Goal: Find specific page/section: Find specific page/section

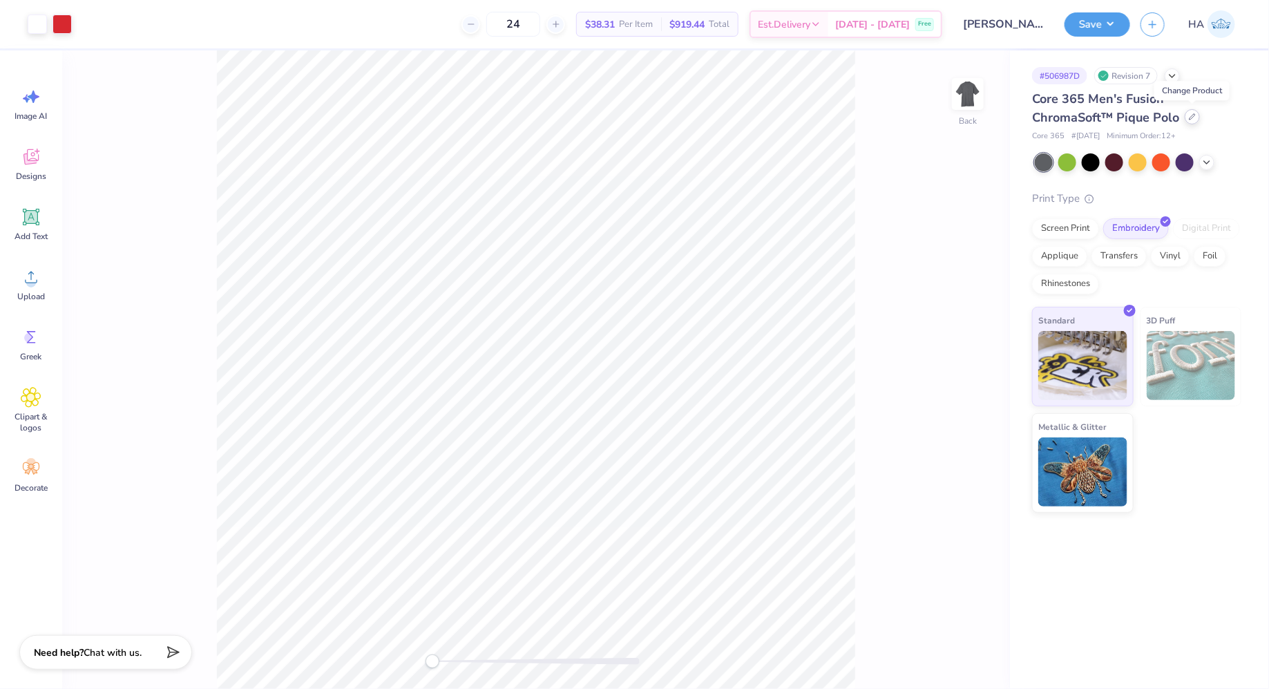
click at [1190, 116] on icon at bounding box center [1192, 116] width 7 height 7
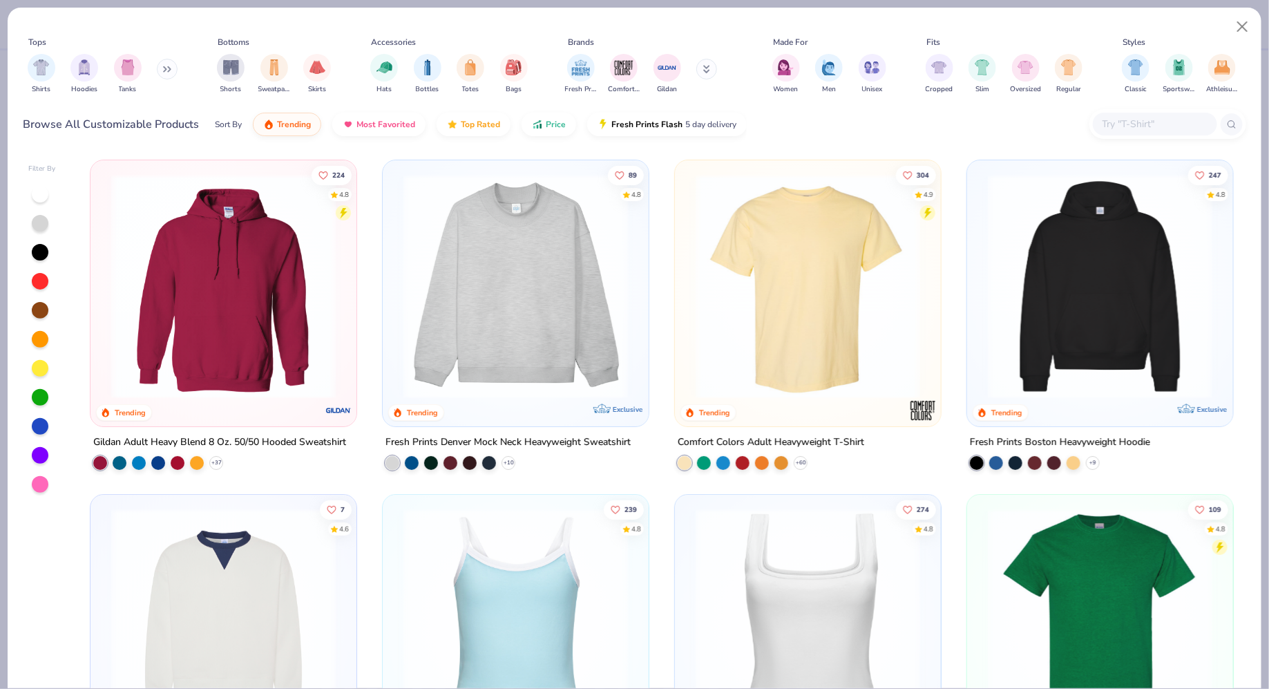
click at [1142, 125] on input "text" at bounding box center [1154, 124] width 106 height 16
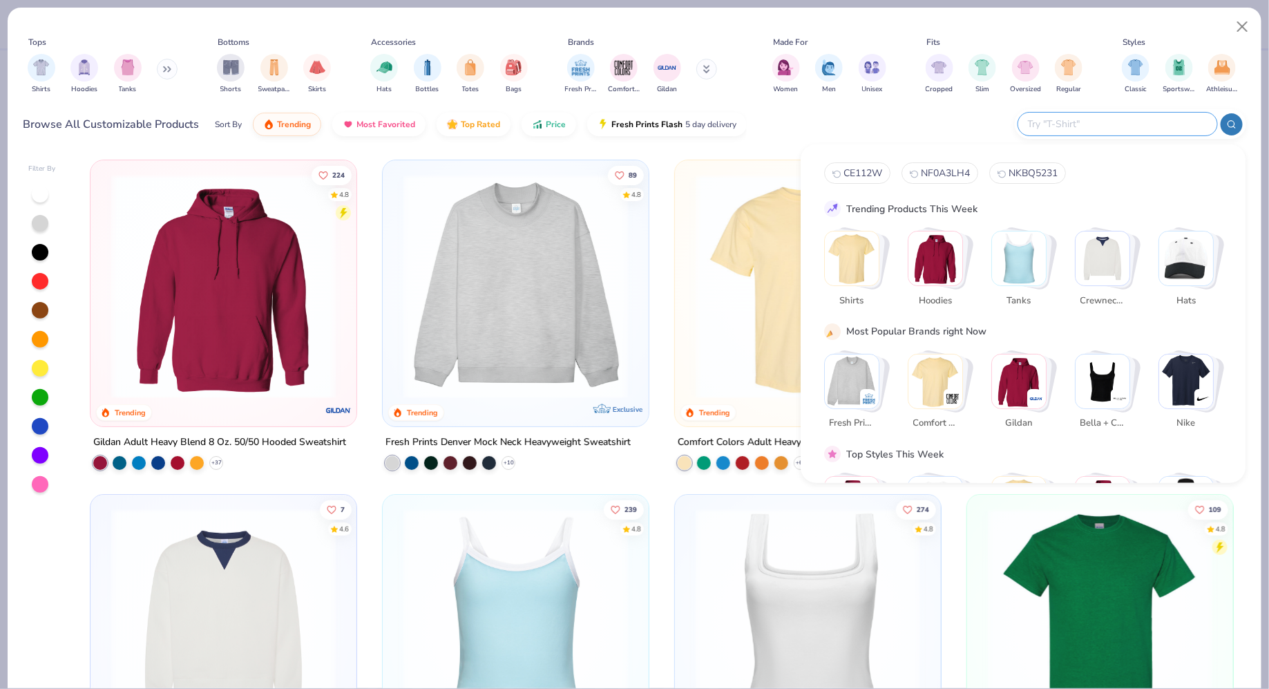
paste input "506987"
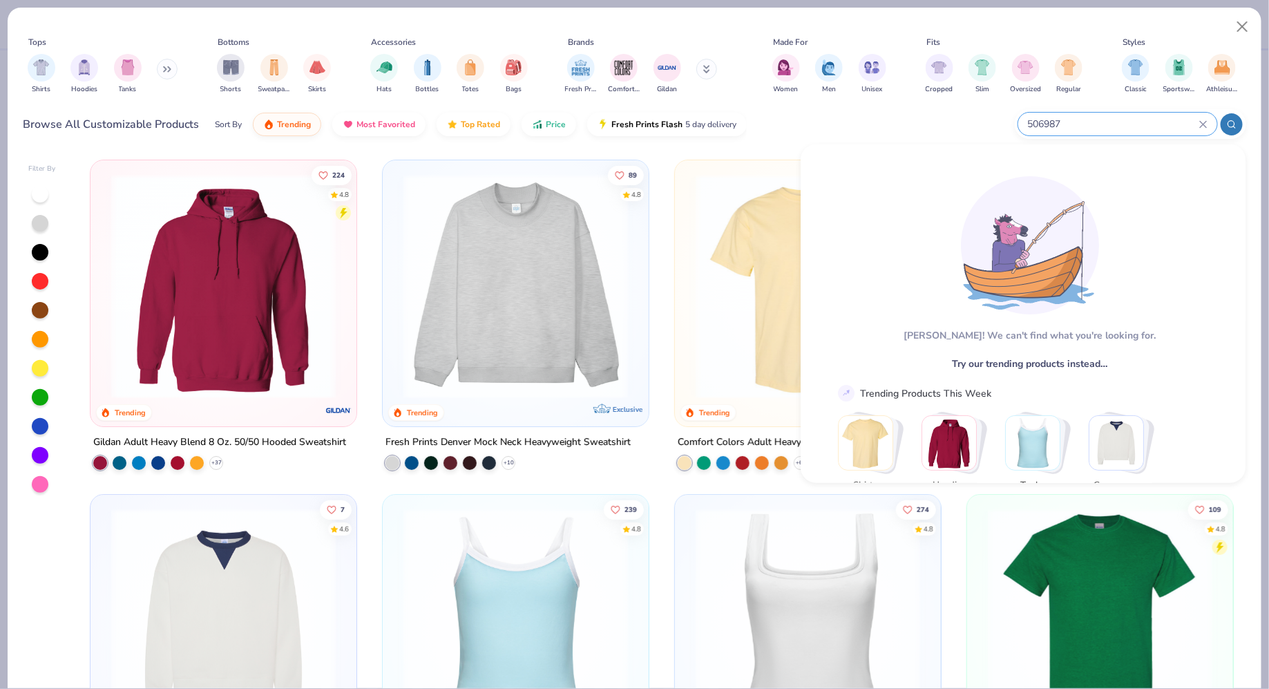
type input "506987"
click at [1080, 123] on input "506987" at bounding box center [1112, 124] width 173 height 16
paste input "CE112W"
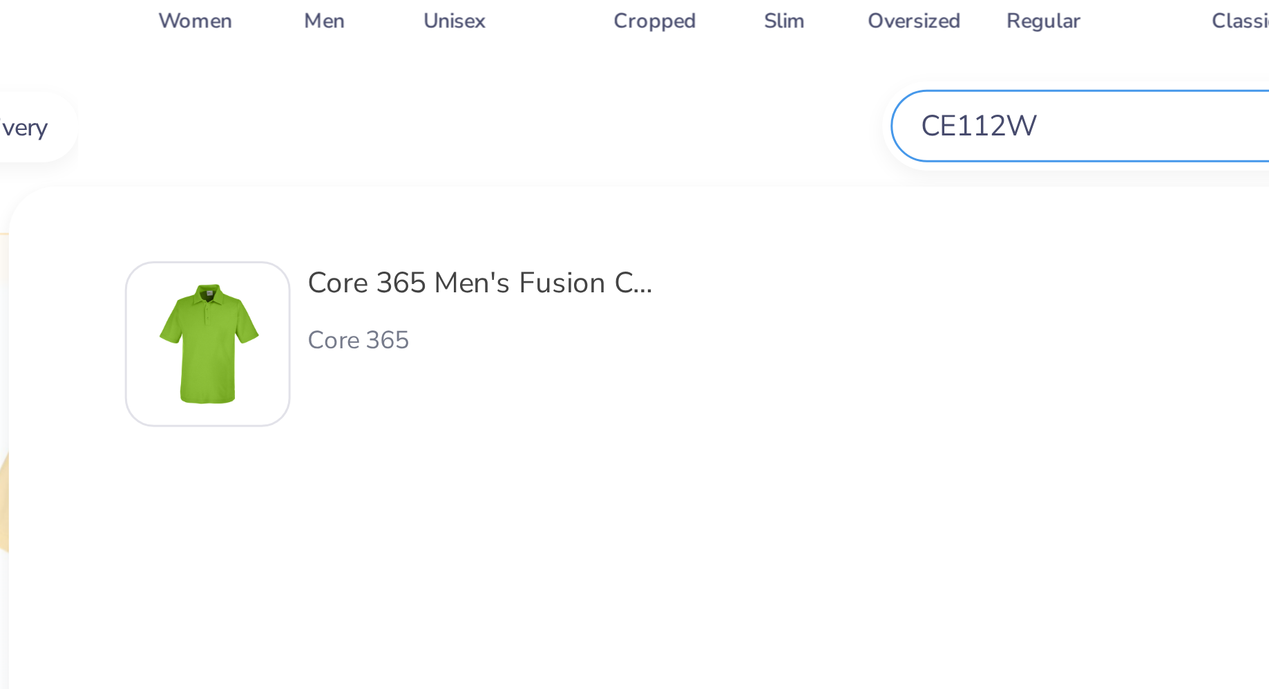
type input "CE112W"
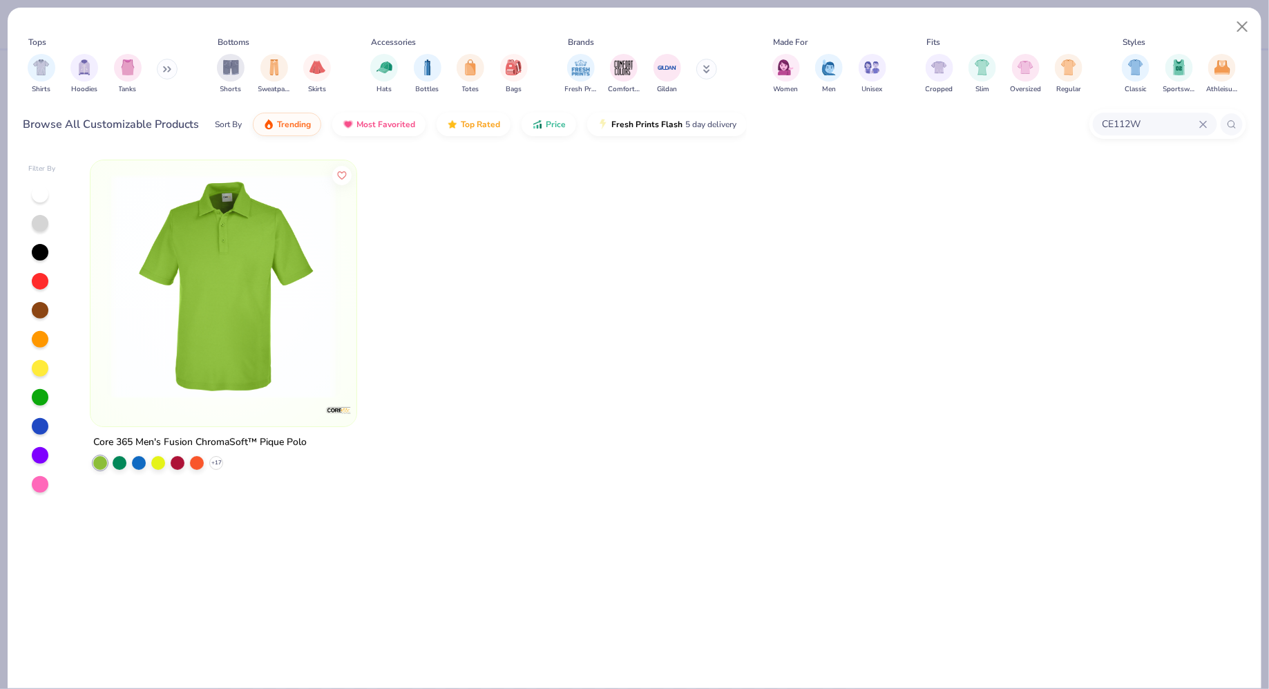
click at [219, 290] on img at bounding box center [223, 286] width 238 height 224
